Goal: Information Seeking & Learning: Learn about a topic

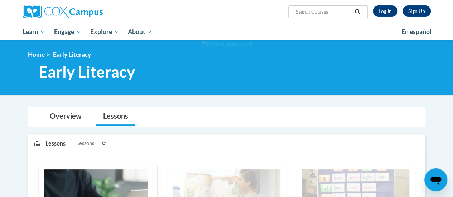
click at [179, 21] on div "Sign Up Log In Search Search..." at bounding box center [226, 12] width 419 height 24
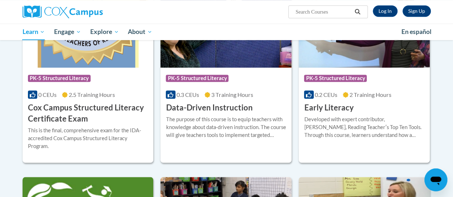
scroll to position [279, 0]
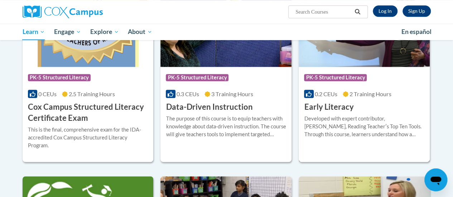
click at [363, 118] on div "Developed with expert contributor, Dr. Deborah Glaser, Reading Teacherʹs Top Te…" at bounding box center [364, 127] width 120 height 24
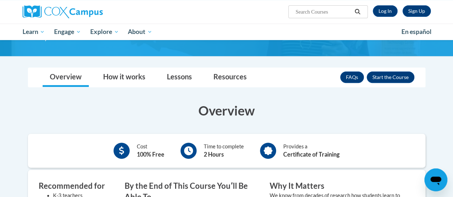
scroll to position [75, 0]
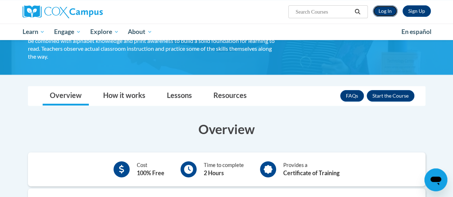
click at [387, 11] on link "Log In" at bounding box center [385, 10] width 25 height 11
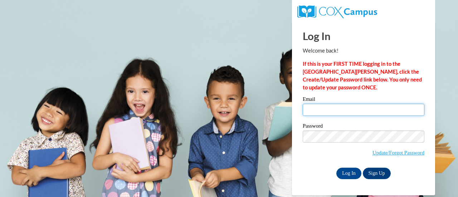
click at [314, 109] on input "Email" at bounding box center [364, 110] width 122 height 12
type input "[PERSON_NAME][EMAIL_ADDRESS][PERSON_NAME][DOMAIN_NAME]"
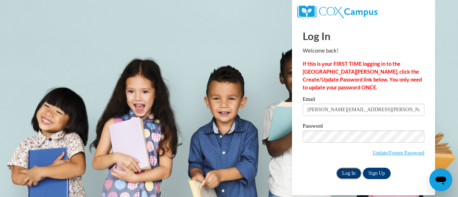
click at [346, 173] on input "Log In" at bounding box center [349, 173] width 25 height 11
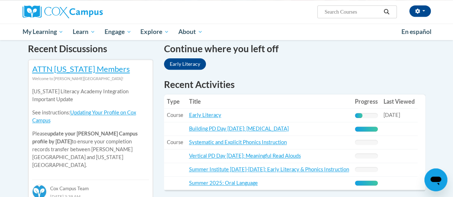
scroll to position [221, 0]
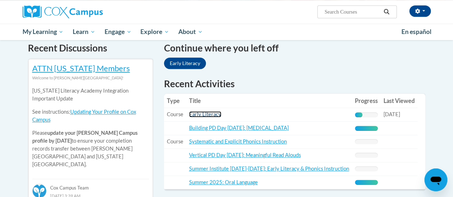
click at [211, 116] on link "Early Literacy" at bounding box center [205, 114] width 32 height 6
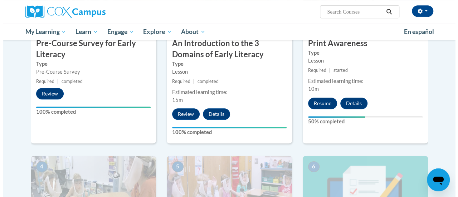
scroll to position [228, 0]
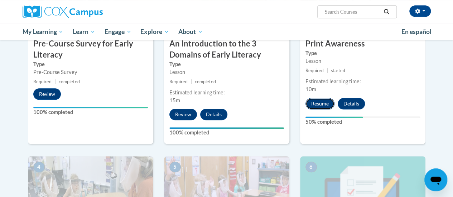
click at [323, 103] on button "Resume" at bounding box center [319, 103] width 29 height 11
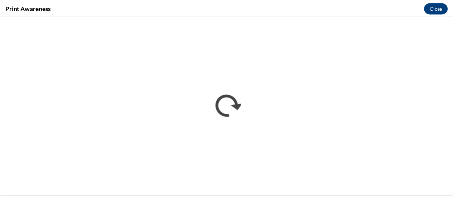
scroll to position [0, 0]
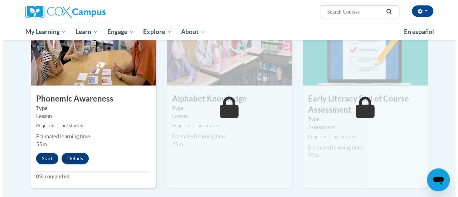
scroll to position [371, 0]
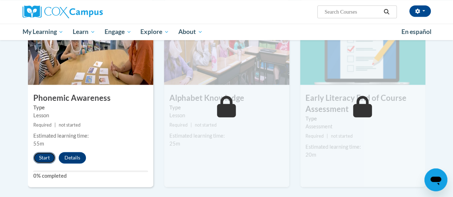
click at [47, 156] on button "Start" at bounding box center [44, 157] width 22 height 11
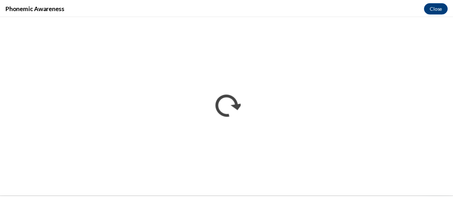
scroll to position [0, 0]
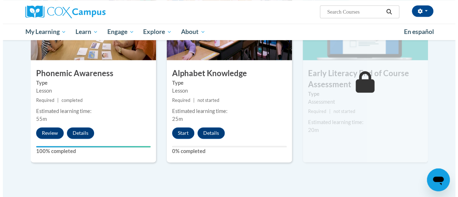
scroll to position [400, 0]
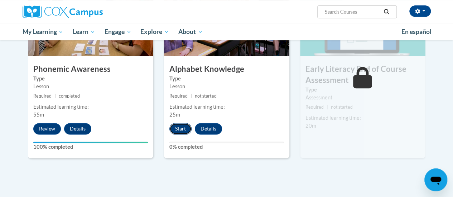
click at [180, 128] on button "Start" at bounding box center [180, 128] width 22 height 11
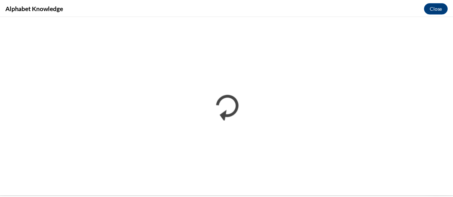
scroll to position [0, 0]
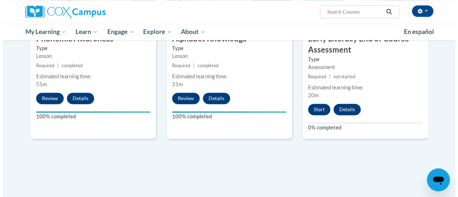
scroll to position [400, 0]
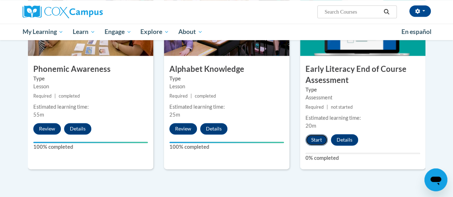
click at [312, 138] on button "Start" at bounding box center [316, 139] width 22 height 11
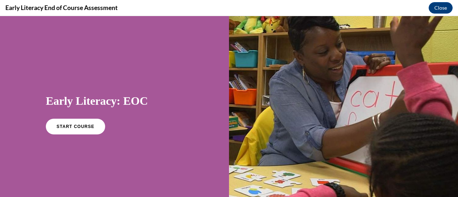
scroll to position [22, 0]
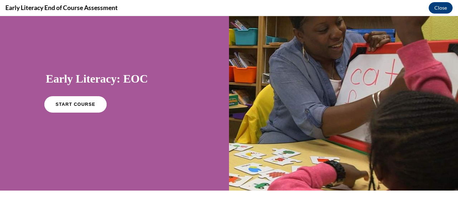
click at [77, 108] on link "START COURSE" at bounding box center [75, 104] width 62 height 16
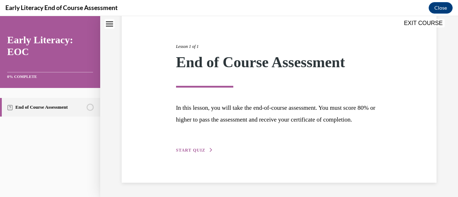
scroll to position [84, 0]
click at [201, 150] on span "START QUIZ" at bounding box center [190, 150] width 29 height 5
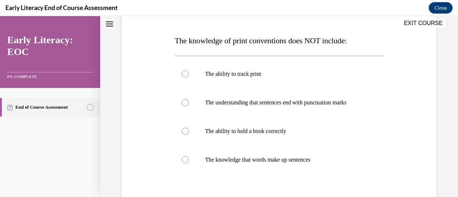
scroll to position [106, 0]
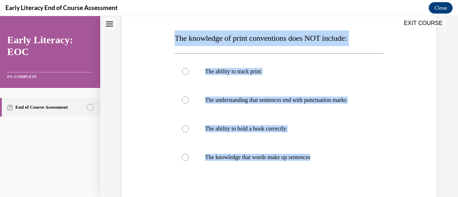
drag, startPoint x: 317, startPoint y: 176, endPoint x: 172, endPoint y: 37, distance: 201.1
click at [173, 37] on div "Question 01/12 The knowledge of print conventions does NOT include: The ability…" at bounding box center [279, 122] width 212 height 278
copy div "The knowledge of print conventions does NOT include: The ability to track print…"
click at [278, 105] on div at bounding box center [279, 100] width 209 height 29
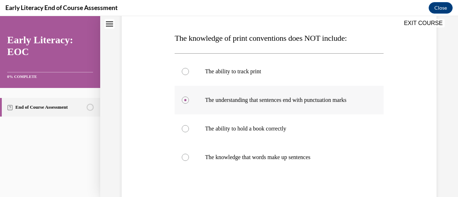
scroll to position [162, 0]
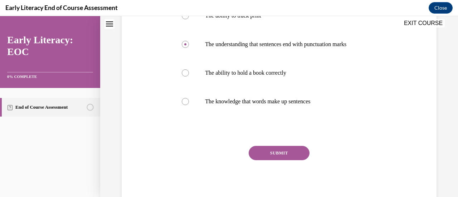
click at [291, 154] on button "SUBMIT" at bounding box center [279, 153] width 61 height 14
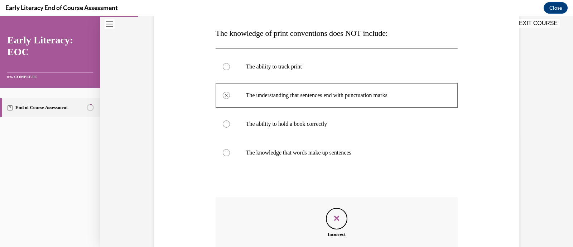
scroll to position [111, 0]
drag, startPoint x: 341, startPoint y: 22, endPoint x: 198, endPoint y: 174, distance: 209.0
click at [198, 174] on div "Question 01/12 The knowledge of print conventions does NOT include: The ability…" at bounding box center [336, 140] width 369 height 347
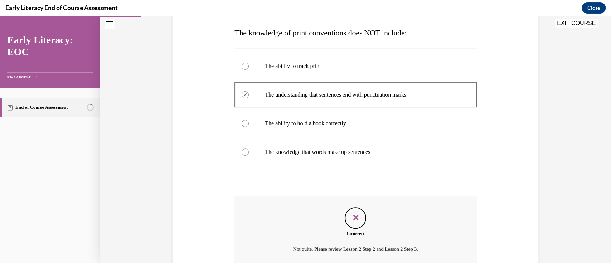
scroll to position [112, 0]
drag, startPoint x: 360, startPoint y: 25, endPoint x: 208, endPoint y: 218, distance: 245.8
click at [208, 197] on div "Question 01/12 The knowledge of print conventions does NOT include: The ability…" at bounding box center [356, 139] width 369 height 347
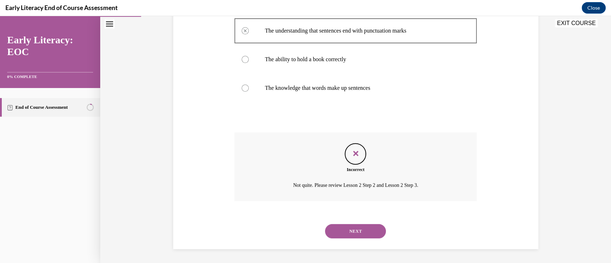
click at [351, 197] on button "NEXT" at bounding box center [355, 231] width 61 height 14
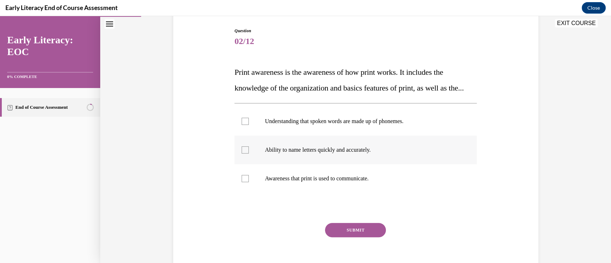
scroll to position [77, 0]
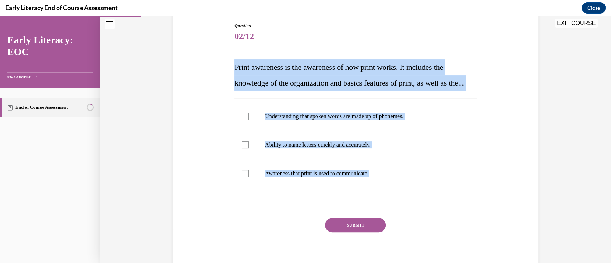
drag, startPoint x: 401, startPoint y: 216, endPoint x: 228, endPoint y: 58, distance: 233.9
click at [228, 58] on div "Question 02/12 Print awareness is the awareness of how print works. It includes…" at bounding box center [356, 139] width 369 height 276
copy div "Print awareness is the awareness of how print works. It includes the knowledge …"
click at [302, 91] on p "Print awareness is the awareness of how print works. It includes the knowledge …" at bounding box center [356, 75] width 242 height 32
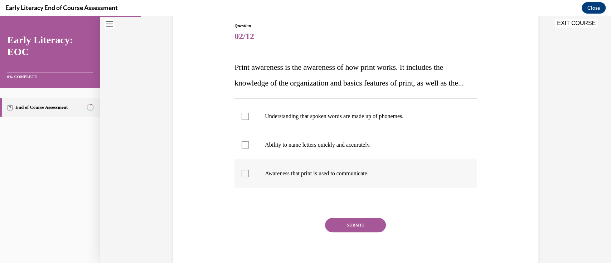
click at [300, 185] on div at bounding box center [356, 173] width 242 height 29
click at [348, 197] on button "SUBMIT" at bounding box center [355, 225] width 61 height 14
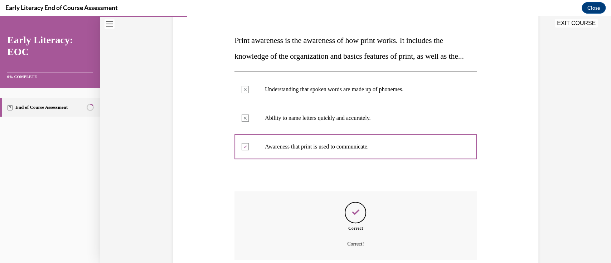
scroll to position [178, 0]
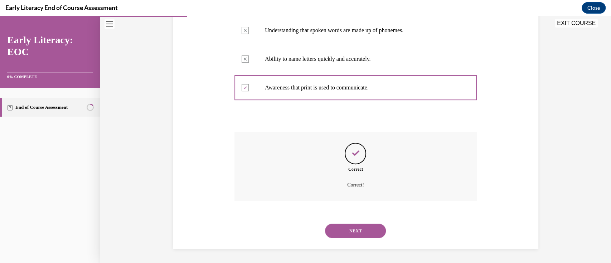
click at [349, 197] on button "NEXT" at bounding box center [355, 231] width 61 height 14
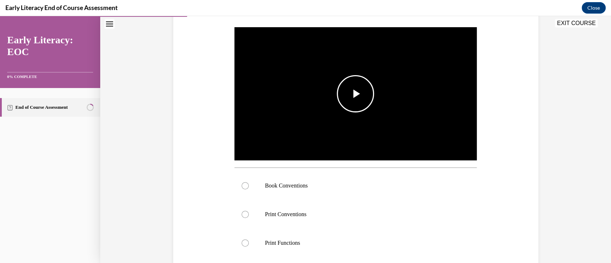
scroll to position [132, 0]
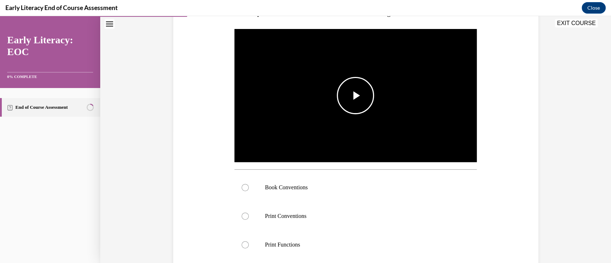
click at [356, 96] on span "Video player" at bounding box center [356, 96] width 0 height 0
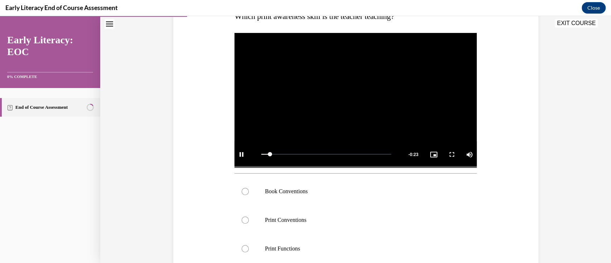
scroll to position [127, 0]
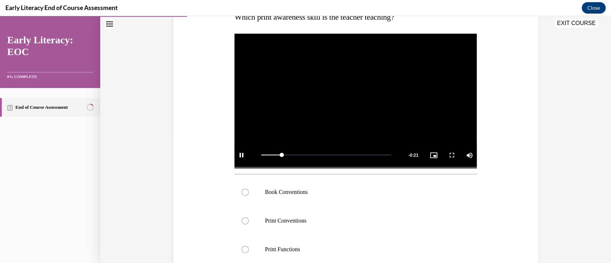
click at [357, 89] on video "Video player" at bounding box center [356, 100] width 242 height 136
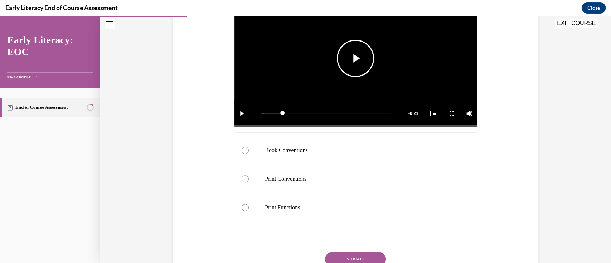
scroll to position [183, 0]
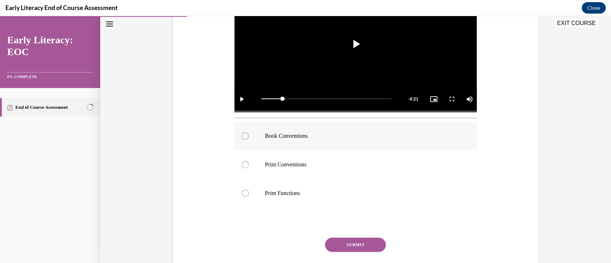
click at [298, 141] on div at bounding box center [356, 136] width 242 height 29
click at [361, 197] on button "SUBMIT" at bounding box center [355, 245] width 61 height 14
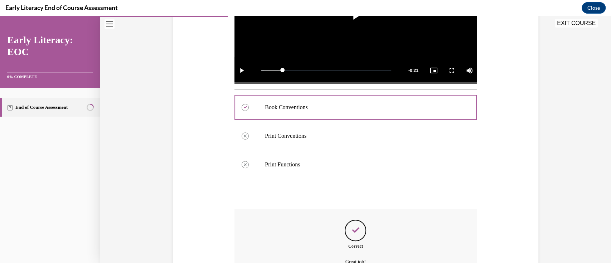
scroll to position [289, 0]
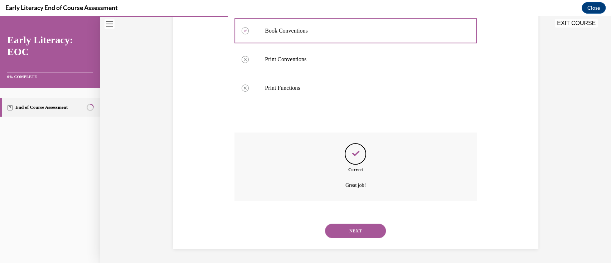
click at [365, 197] on button "NEXT" at bounding box center [355, 231] width 61 height 14
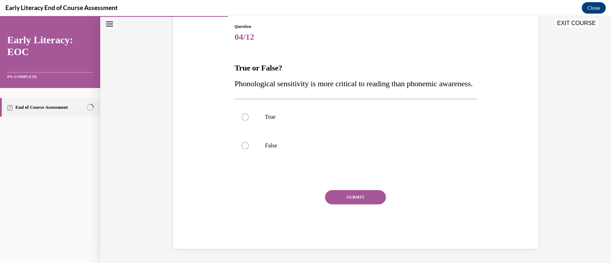
scroll to position [22, 0]
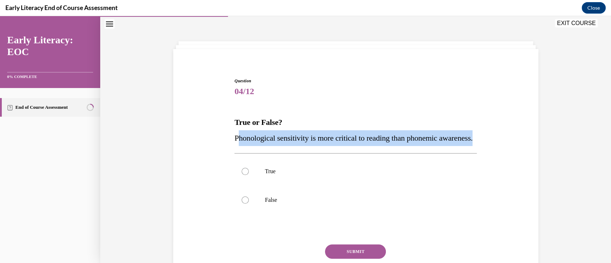
drag, startPoint x: 234, startPoint y: 136, endPoint x: 272, endPoint y: 152, distance: 40.8
click at [272, 146] on p "Phonological sensitivity is more critical to reading than phonemic awareness." at bounding box center [356, 138] width 242 height 16
drag, startPoint x: 230, startPoint y: 137, endPoint x: 292, endPoint y: 216, distance: 100.2
click at [292, 197] on div "Question 04/12 True or False? Phonological sensitivity is more critical to read…" at bounding box center [356, 185] width 246 height 236
copy div "Phonological sensitivity is more critical to reading than phonemic awareness. T…"
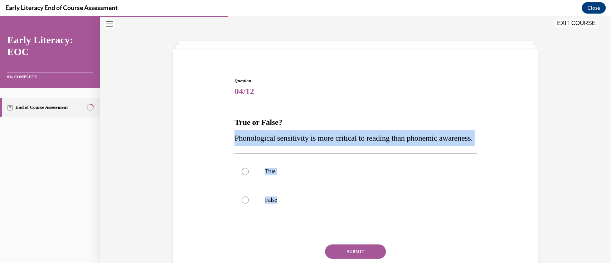
click at [312, 146] on p "Phonological sensitivity is more critical to reading than phonemic awareness." at bounding box center [356, 138] width 242 height 16
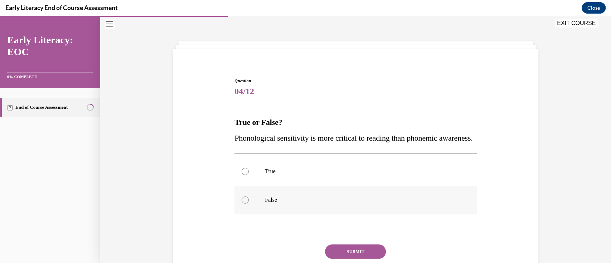
click at [277, 197] on p "False" at bounding box center [362, 200] width 194 height 7
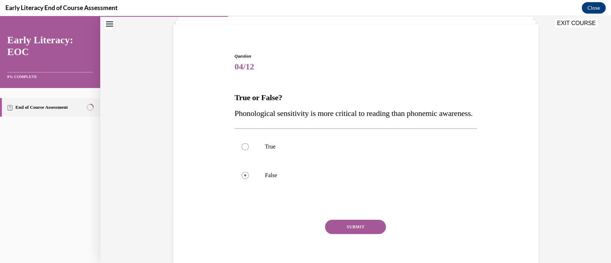
click at [338, 197] on button "SUBMIT" at bounding box center [355, 227] width 61 height 14
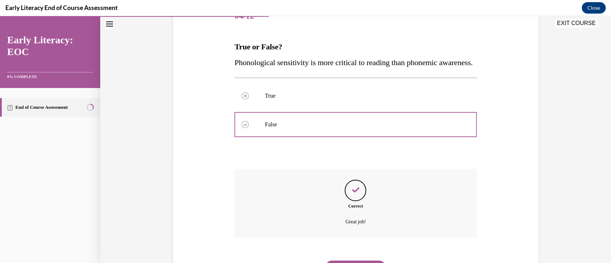
scroll to position [99, 0]
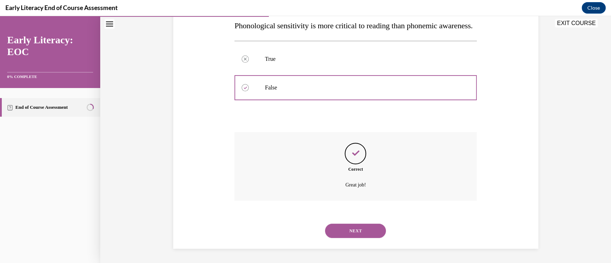
click at [338, 197] on button "NEXT" at bounding box center [355, 231] width 61 height 14
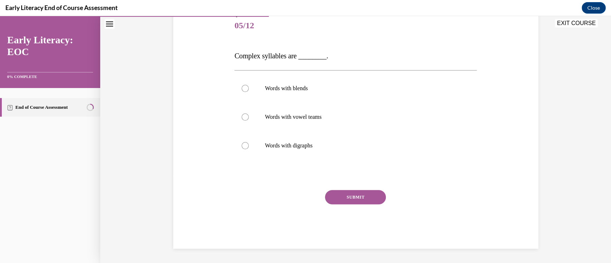
scroll to position [22, 0]
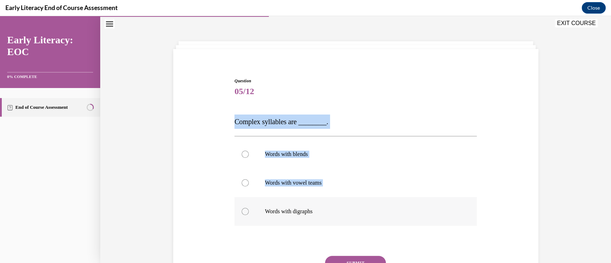
drag, startPoint x: 232, startPoint y: 120, endPoint x: 337, endPoint y: 216, distance: 142.2
click at [337, 197] on div "Question 05/12 Complex syllables are ________. Words with blends Words with vow…" at bounding box center [356, 196] width 242 height 237
click at [228, 123] on div "Question 05/12 Complex syllables are ________. Words with blends Words with vow…" at bounding box center [356, 185] width 369 height 259
drag, startPoint x: 228, startPoint y: 123, endPoint x: 323, endPoint y: 211, distance: 129.0
click at [323, 197] on div "Question 05/12 Complex syllables are ________. Words with blends Words with vow…" at bounding box center [356, 185] width 369 height 259
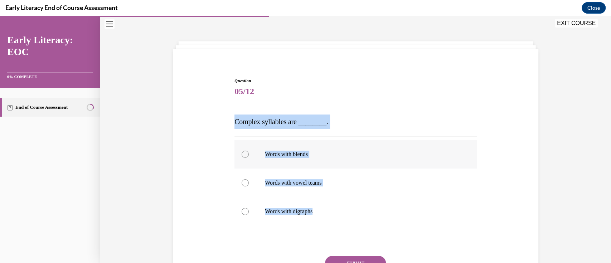
click at [274, 154] on p "Words with blends" at bounding box center [362, 154] width 194 height 7
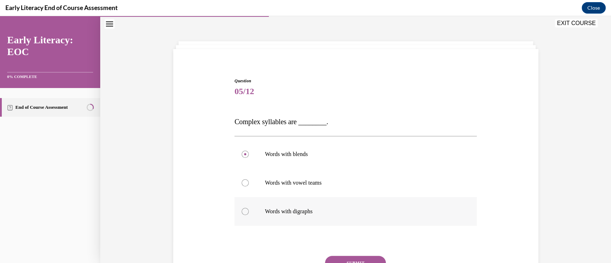
scroll to position [48, 0]
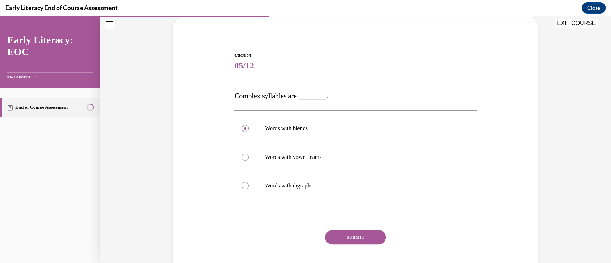
click at [343, 197] on button "SUBMIT" at bounding box center [355, 237] width 61 height 14
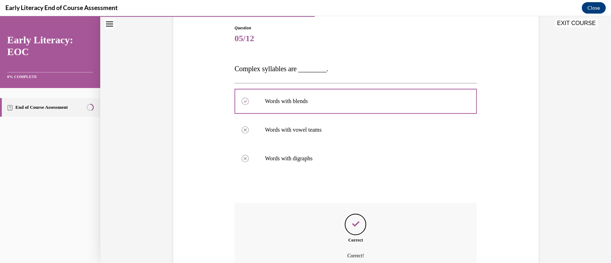
scroll to position [146, 0]
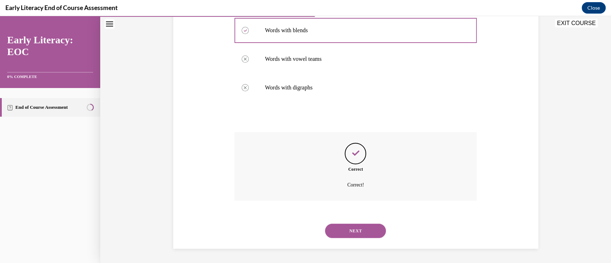
click at [346, 197] on button "NEXT" at bounding box center [355, 231] width 61 height 14
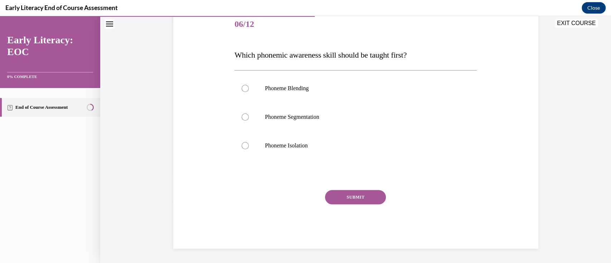
scroll to position [22, 0]
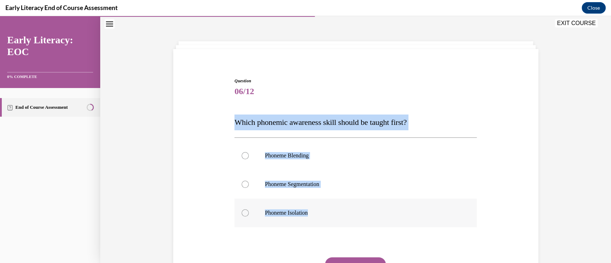
drag, startPoint x: 227, startPoint y: 122, endPoint x: 337, endPoint y: 215, distance: 144.0
click at [337, 197] on div "Question 06/12 Which phonemic awareness skill should be taught first? Phoneme B…" at bounding box center [356, 186] width 369 height 260
copy div "Which phonemic awareness skill should be taught first? Phoneme Blending Phoneme…"
click at [272, 197] on div at bounding box center [356, 213] width 242 height 29
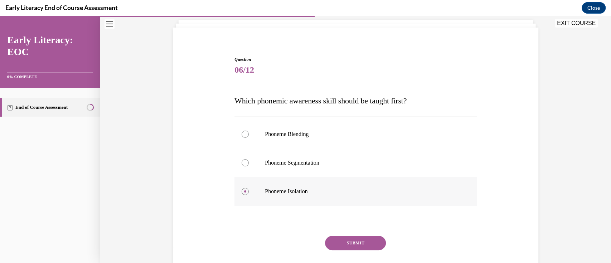
scroll to position [44, 0]
click at [366, 197] on button "SUBMIT" at bounding box center [355, 243] width 61 height 14
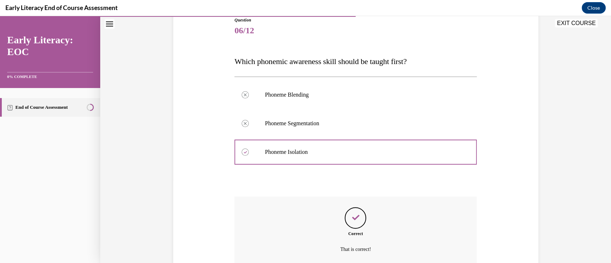
scroll to position [147, 0]
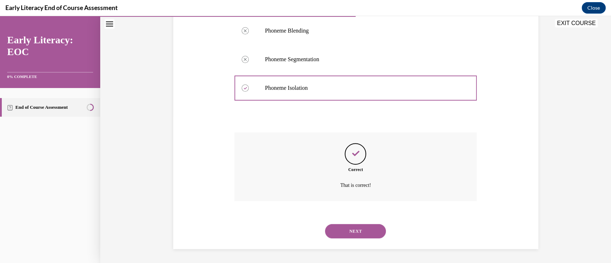
click at [362, 197] on button "NEXT" at bounding box center [355, 231] width 61 height 14
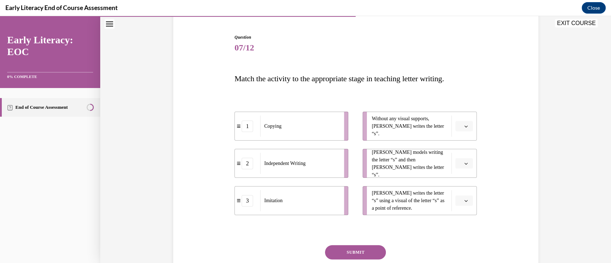
scroll to position [72, 0]
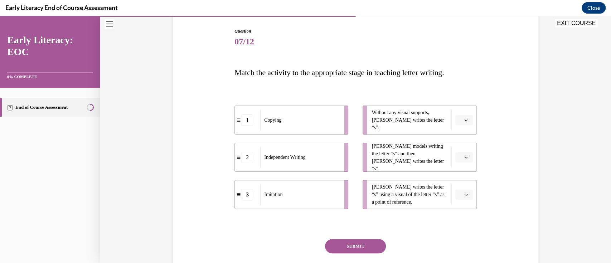
click at [453, 193] on span "button" at bounding box center [466, 194] width 5 height 5
click at [453, 119] on button "button" at bounding box center [464, 120] width 18 height 11
click at [453, 162] on div "2" at bounding box center [460, 165] width 18 height 14
click at [453, 146] on div "Question 07/12 Match the activity to the appropriate stage in teaching letter w…" at bounding box center [356, 151] width 369 height 291
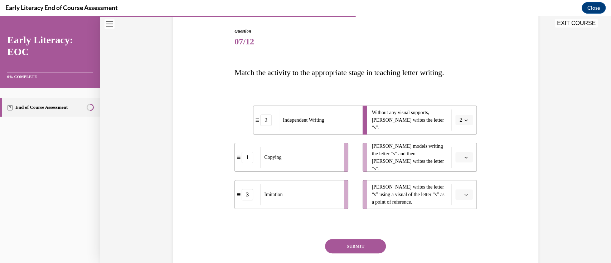
click at [453, 197] on button "button" at bounding box center [464, 194] width 18 height 11
click at [453, 162] on button "button" at bounding box center [464, 157] width 18 height 11
click at [453, 197] on div "3" at bounding box center [460, 216] width 18 height 14
click at [453, 197] on button "button" at bounding box center [464, 194] width 18 height 11
click at [453, 197] on span "1" at bounding box center [458, 225] width 3 height 6
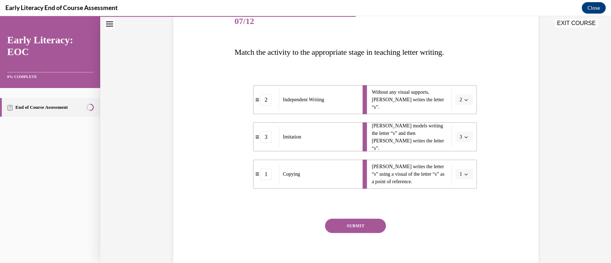
scroll to position [92, 0]
click at [364, 197] on button "SUBMIT" at bounding box center [355, 225] width 61 height 14
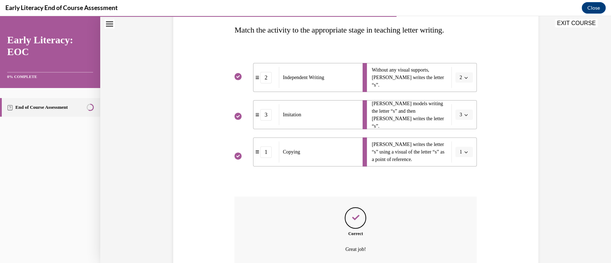
scroll to position [112, 0]
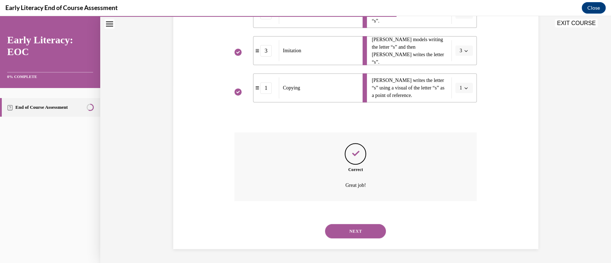
click at [364, 197] on button "NEXT" at bounding box center [355, 231] width 61 height 14
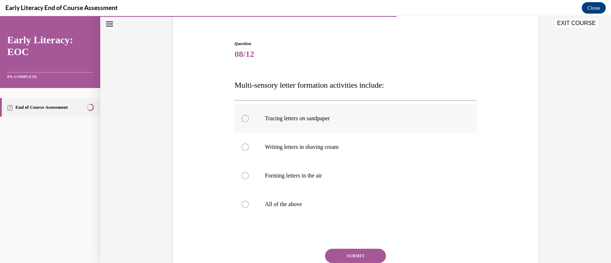
scroll to position [60, 0]
click at [284, 197] on p "All of the above" at bounding box center [362, 203] width 194 height 7
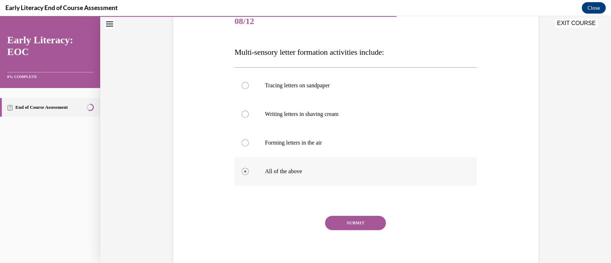
scroll to position [92, 0]
click at [373, 197] on button "SUBMIT" at bounding box center [355, 223] width 61 height 14
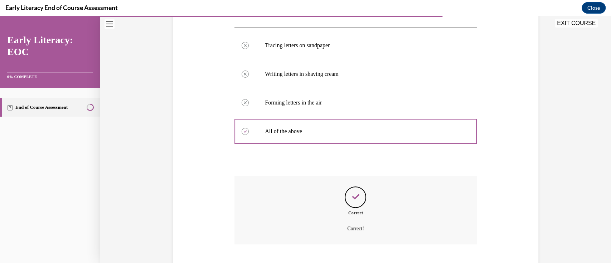
scroll to position [169, 0]
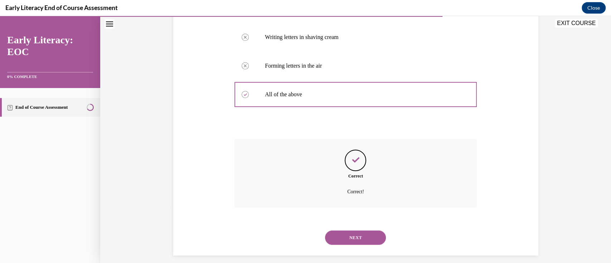
click at [363, 197] on button "NEXT" at bounding box center [355, 238] width 61 height 14
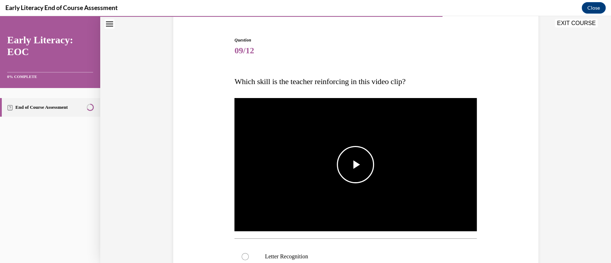
scroll to position [68, 0]
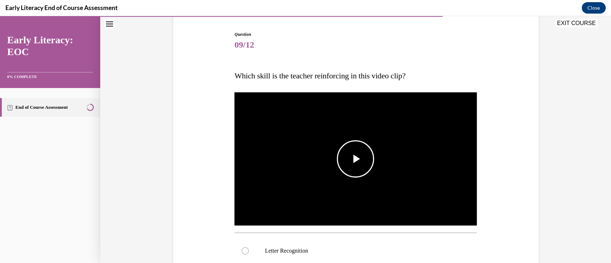
click at [356, 159] on span "Video player" at bounding box center [356, 159] width 0 height 0
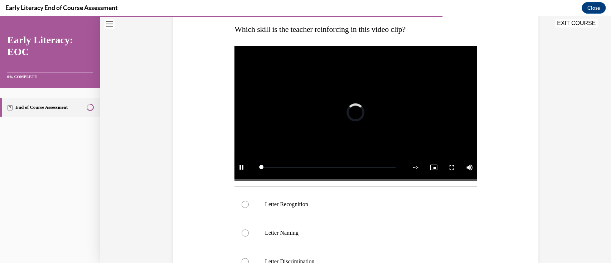
scroll to position [119, 0]
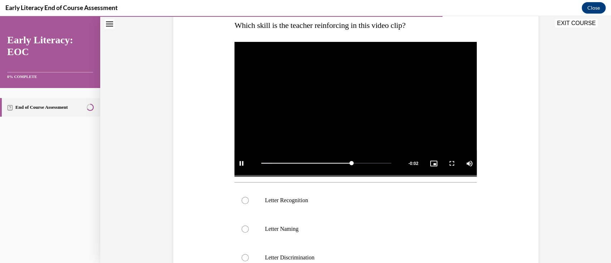
click at [341, 98] on video "Video player" at bounding box center [356, 108] width 242 height 136
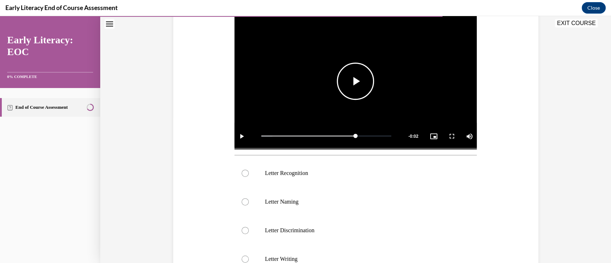
scroll to position [149, 0]
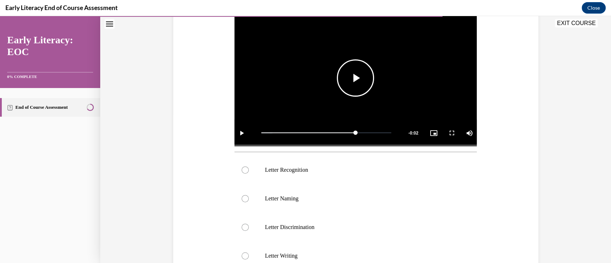
click at [356, 78] on span "Video player" at bounding box center [356, 78] width 0 height 0
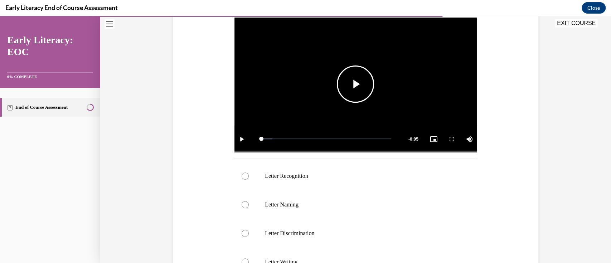
click at [356, 84] on span "Video player" at bounding box center [356, 84] width 0 height 0
click at [352, 101] on video "Video player" at bounding box center [356, 84] width 242 height 136
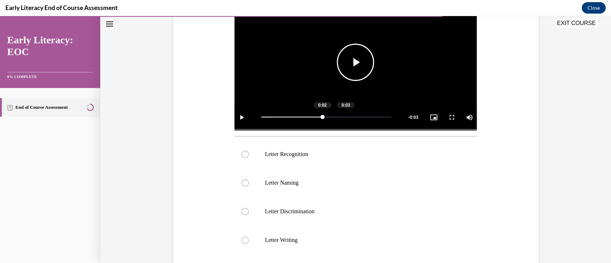
scroll to position [170, 0]
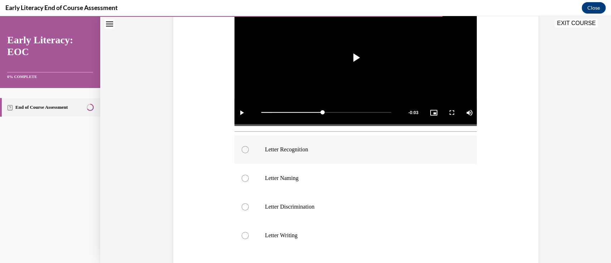
click at [325, 153] on div at bounding box center [356, 149] width 242 height 29
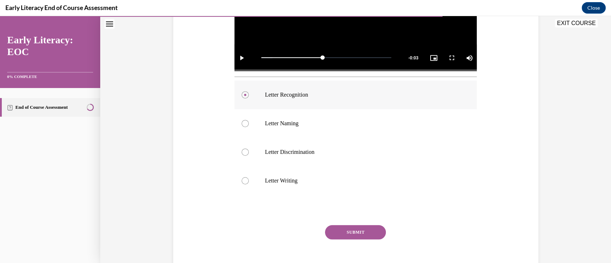
scroll to position [238, 0]
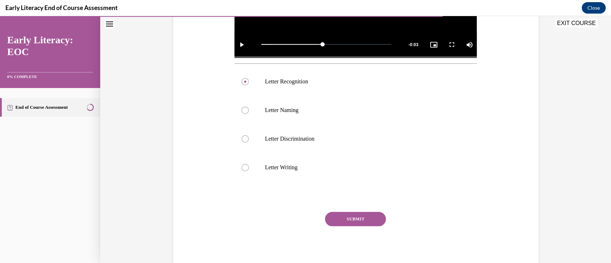
click at [344, 197] on button "SUBMIT" at bounding box center [355, 219] width 61 height 14
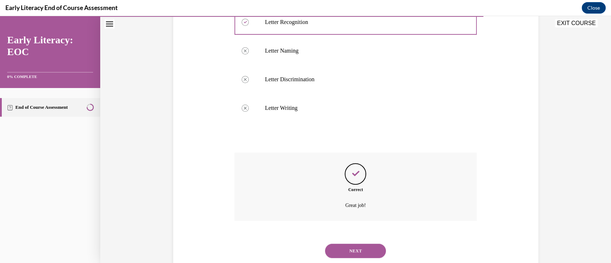
scroll to position [311, 0]
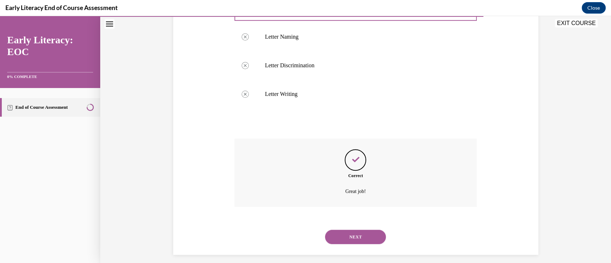
click at [369, 197] on button "NEXT" at bounding box center [355, 237] width 61 height 14
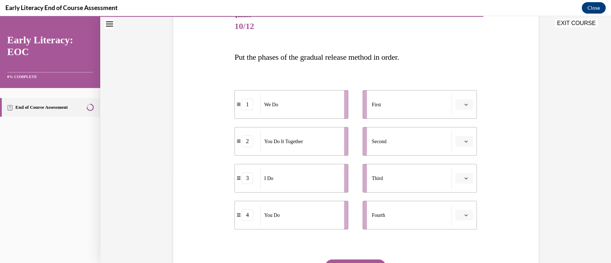
scroll to position [102, 0]
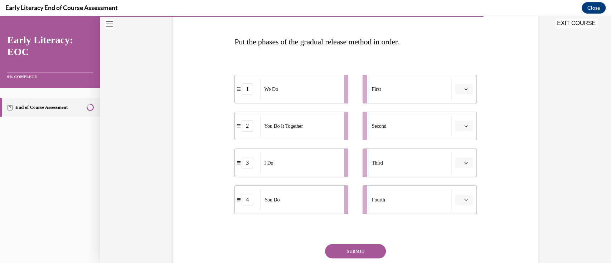
click at [453, 88] on button "button" at bounding box center [464, 89] width 18 height 11
click at [453, 151] on div "3" at bounding box center [460, 148] width 18 height 14
click at [453, 130] on button "button" at bounding box center [464, 126] width 18 height 11
click at [453, 154] on span "1" at bounding box center [458, 156] width 3 height 6
click at [453, 159] on button "button" at bounding box center [464, 163] width 18 height 11
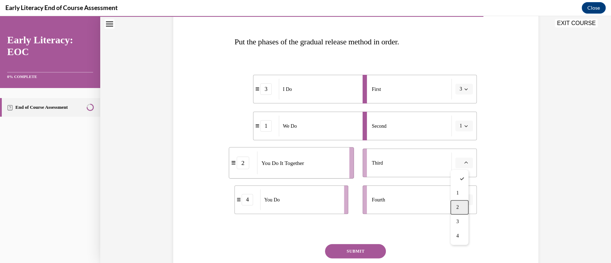
click at [453, 197] on span "2" at bounding box center [458, 207] width 3 height 6
click at [453, 197] on span "button" at bounding box center [466, 199] width 5 height 5
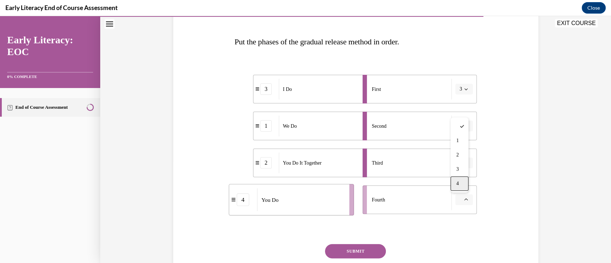
click at [453, 184] on div "4" at bounding box center [460, 184] width 18 height 14
click at [361, 197] on button "SUBMIT" at bounding box center [355, 251] width 61 height 14
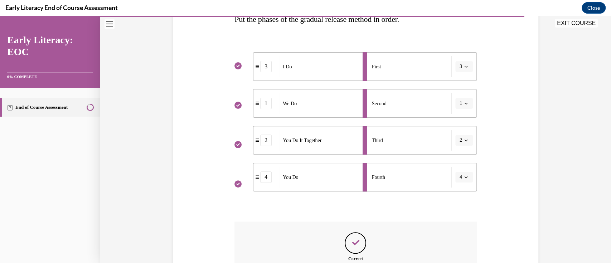
scroll to position [125, 0]
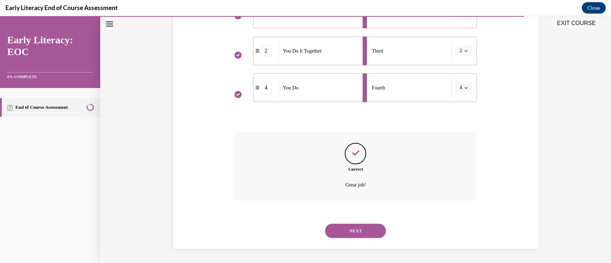
click at [371, 197] on button "NEXT" at bounding box center [355, 231] width 61 height 14
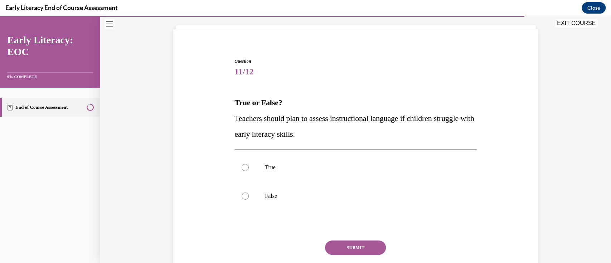
scroll to position [42, 0]
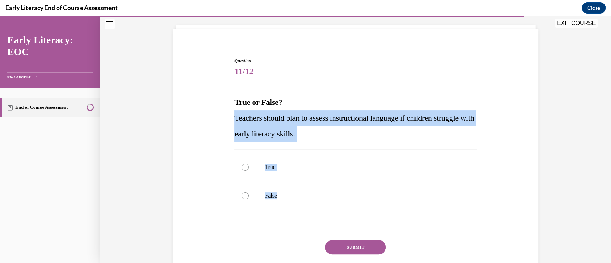
drag, startPoint x: 282, startPoint y: 230, endPoint x: 228, endPoint y: 122, distance: 120.7
click at [228, 122] on div "Question 11/12 True or False? Teachers should plan to assess instructional lang…" at bounding box center [356, 167] width 369 height 263
copy div "Teachers should plan to assess instructional language if children struggle with…"
click at [267, 168] on p "True" at bounding box center [362, 167] width 194 height 7
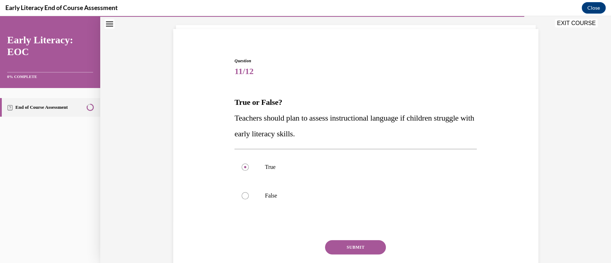
click at [353, 197] on button "SUBMIT" at bounding box center [355, 247] width 61 height 14
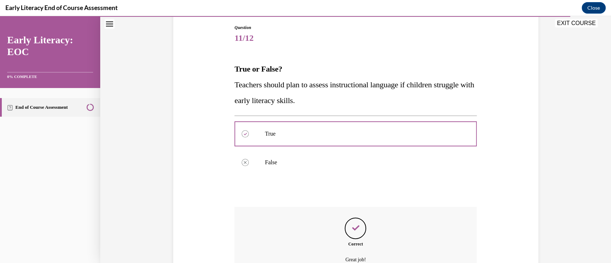
scroll to position [150, 0]
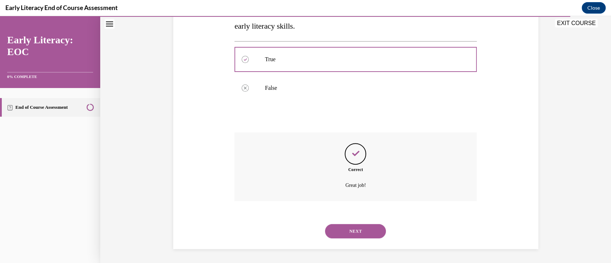
click at [372, 197] on button "NEXT" at bounding box center [355, 231] width 61 height 14
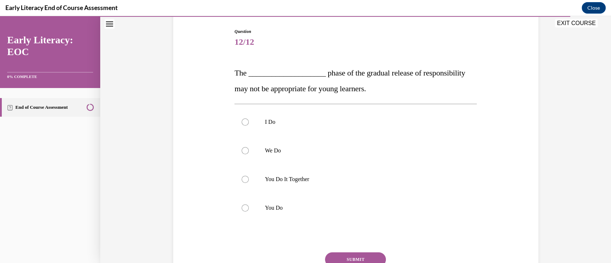
scroll to position [72, 0]
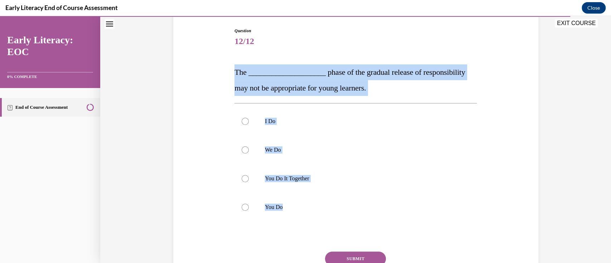
drag, startPoint x: 318, startPoint y: 230, endPoint x: 217, endPoint y: 76, distance: 183.6
click at [217, 76] on div "Question 12/12 The ____________________ phase of the gradual release of respons…" at bounding box center [356, 158] width 369 height 304
copy div "The ____________________ phase of the gradual release of responsibility may not…"
click at [263, 197] on div at bounding box center [356, 207] width 242 height 29
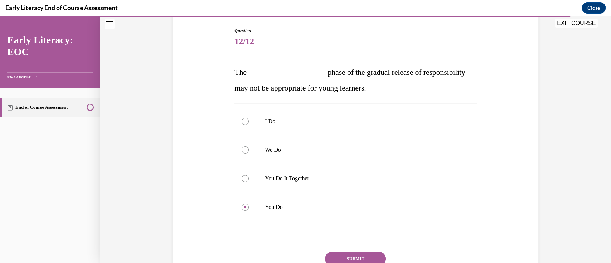
click at [343, 197] on button "SUBMIT" at bounding box center [355, 259] width 61 height 14
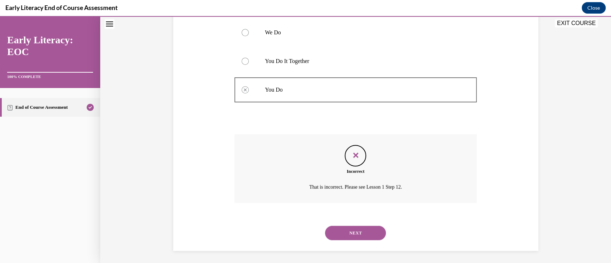
scroll to position [192, 0]
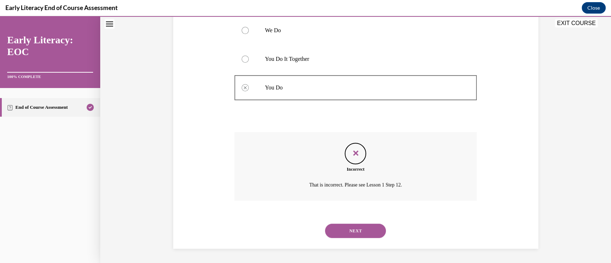
click at [345, 197] on button "NEXT" at bounding box center [355, 231] width 61 height 14
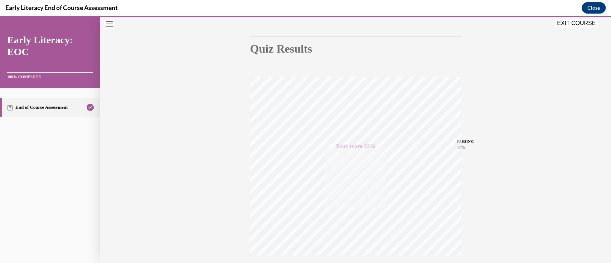
scroll to position [120, 0]
click at [453, 23] on button "EXIT COURSE" at bounding box center [576, 23] width 43 height 9
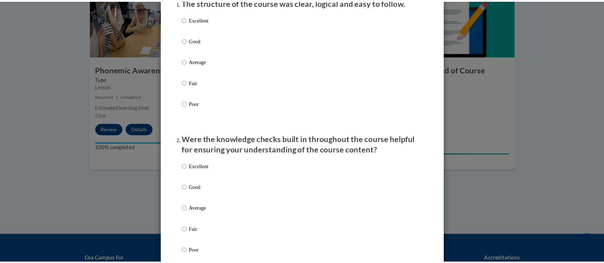
scroll to position [0, 0]
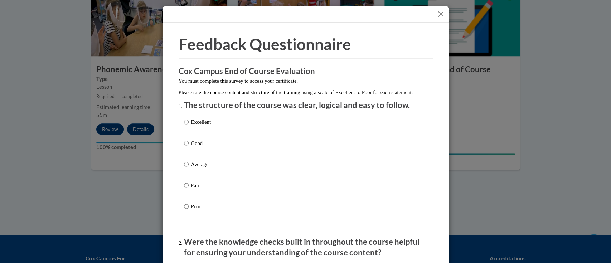
click at [437, 14] on button "Close" at bounding box center [440, 14] width 9 height 9
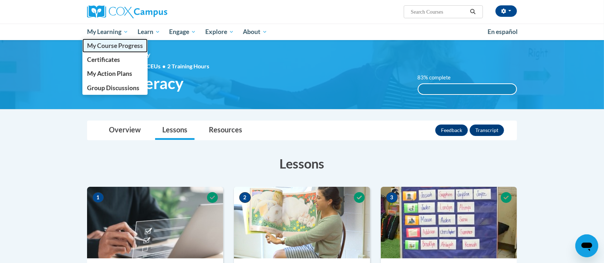
click at [119, 48] on span "My Course Progress" at bounding box center [115, 46] width 56 height 8
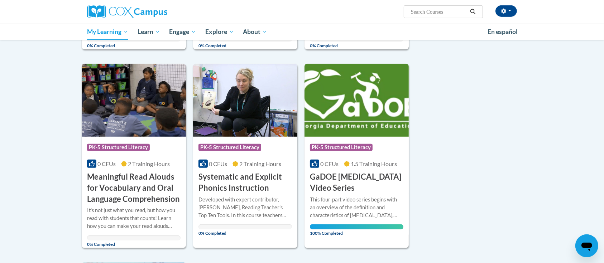
scroll to position [433, 0]
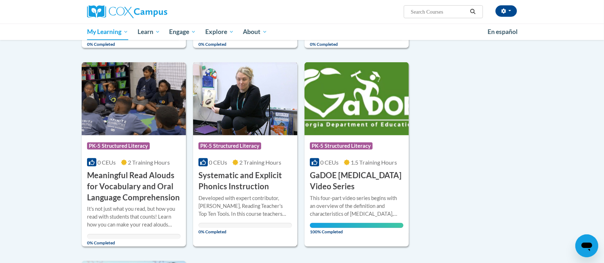
click at [258, 183] on h3 "Systematic and Explicit Phonics Instruction" at bounding box center [244, 181] width 93 height 22
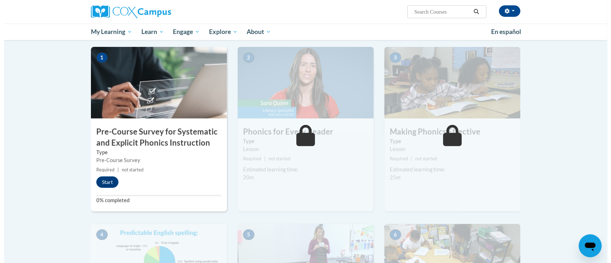
scroll to position [142, 0]
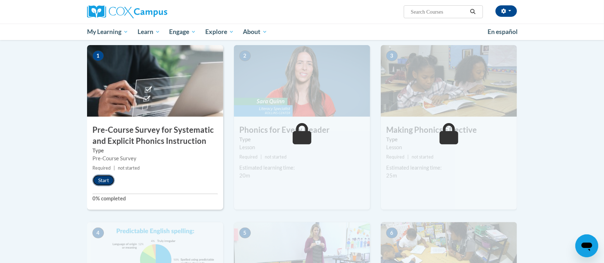
click at [105, 182] on button "Start" at bounding box center [103, 180] width 22 height 11
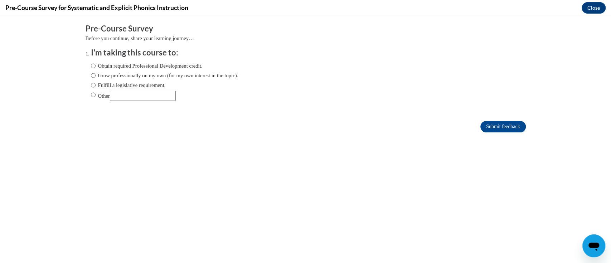
scroll to position [0, 0]
click at [122, 87] on label "Fulfill a legislative requirement." at bounding box center [128, 85] width 75 height 8
click at [96, 87] on input "Fulfill a legislative requirement." at bounding box center [93, 85] width 5 height 8
radio input "true"
click at [483, 124] on input "Submit feedback" at bounding box center [503, 126] width 45 height 11
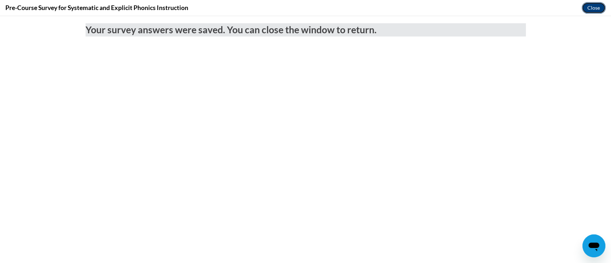
click at [589, 10] on button "Close" at bounding box center [594, 7] width 24 height 11
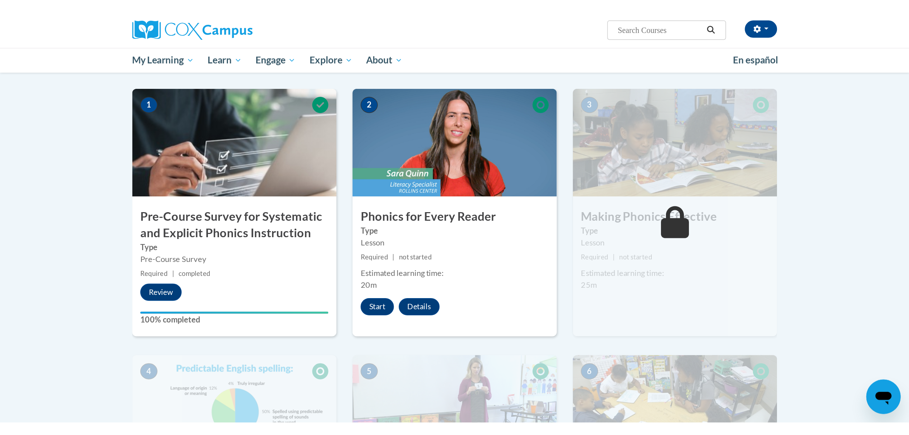
scroll to position [136, 0]
